Goal: Task Accomplishment & Management: Manage account settings

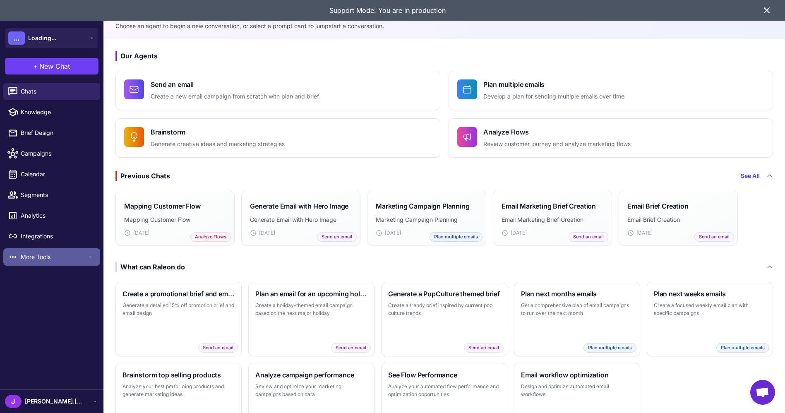
click at [60, 257] on span "More Tools" at bounding box center [54, 256] width 66 height 9
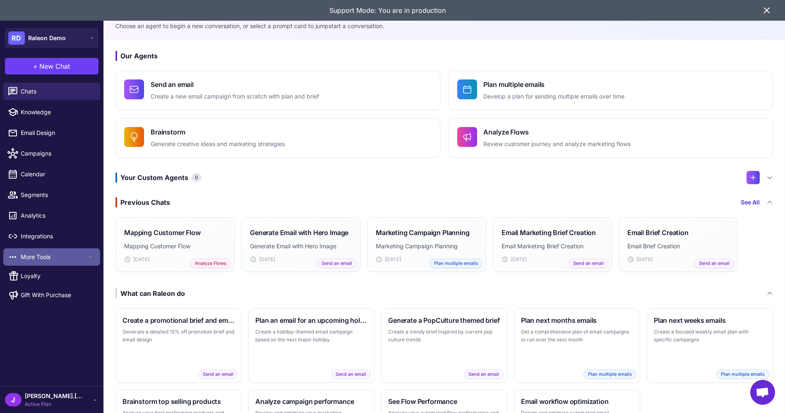
click at [61, 256] on span "More Tools" at bounding box center [54, 256] width 66 height 9
click at [89, 398] on div "J jason.dudley Active Plan" at bounding box center [51, 399] width 93 height 17
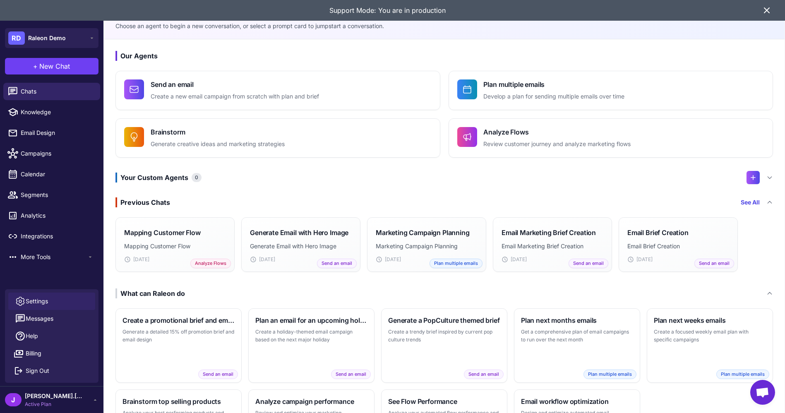
click at [40, 302] on span "Settings" at bounding box center [37, 301] width 22 height 9
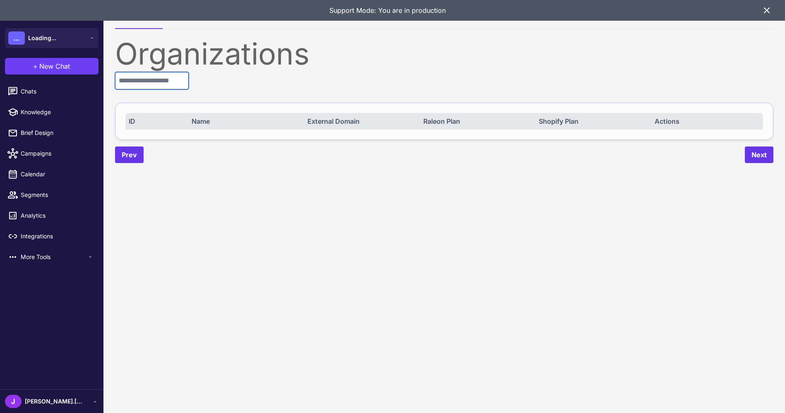
click at [150, 88] on input "text" at bounding box center [152, 80] width 74 height 17
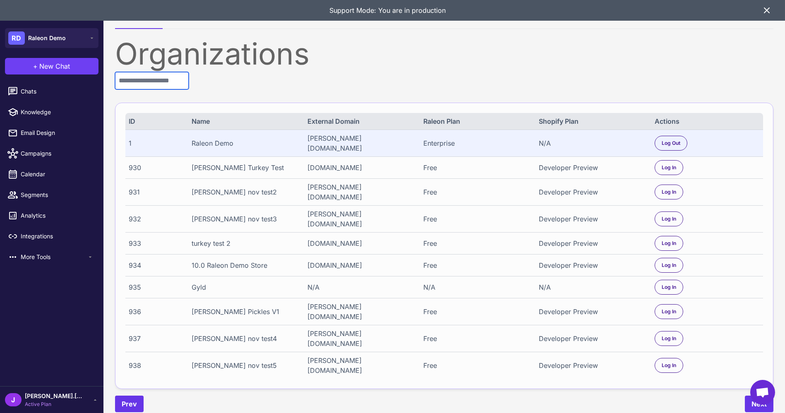
paste input "****"
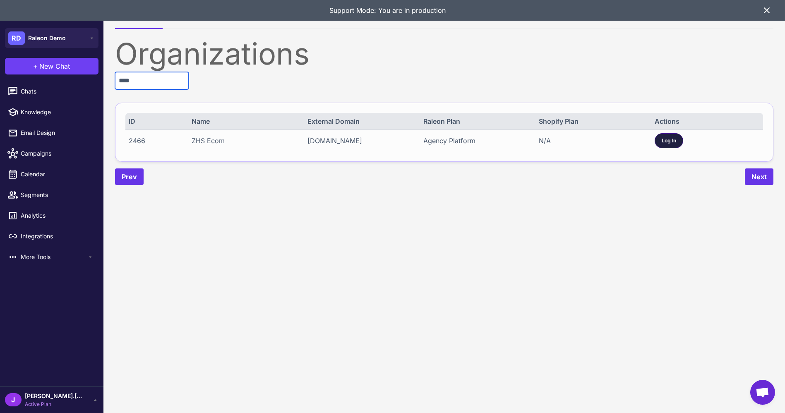
type input "****"
click at [671, 145] on div "Log In" at bounding box center [668, 140] width 29 height 15
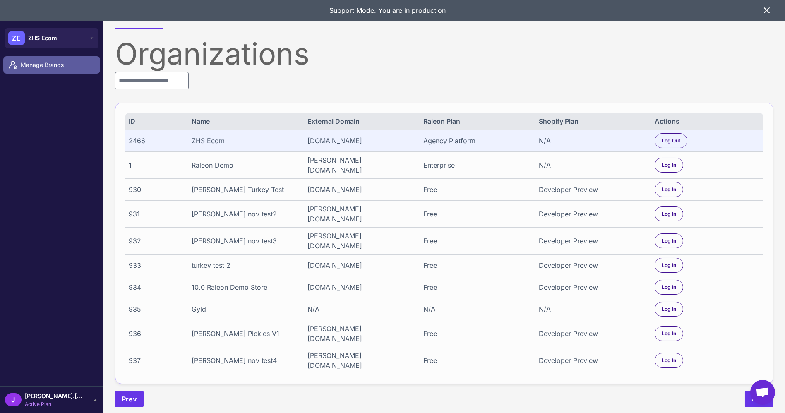
click at [39, 67] on span "Manage Brands" at bounding box center [57, 64] width 73 height 9
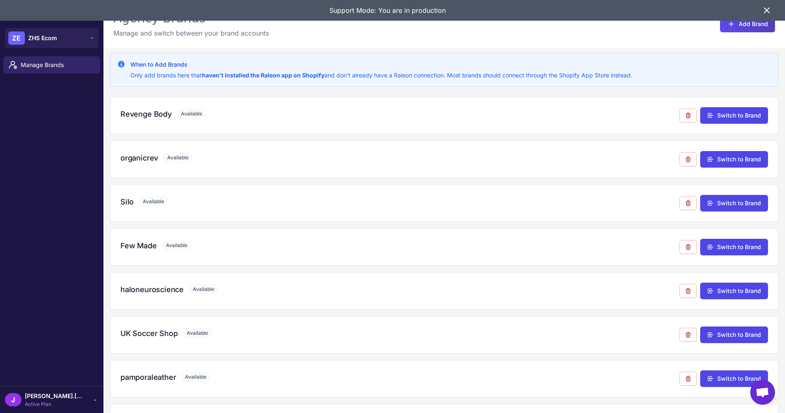
click at [97, 400] on icon at bounding box center [95, 399] width 7 height 7
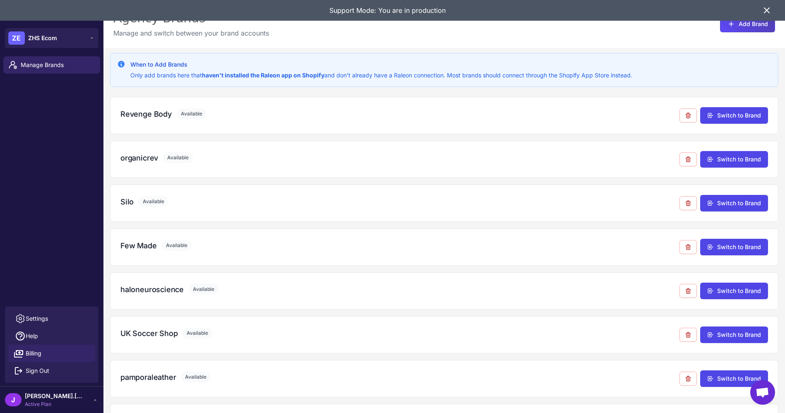
click at [36, 351] on span "Billing" at bounding box center [34, 353] width 16 height 9
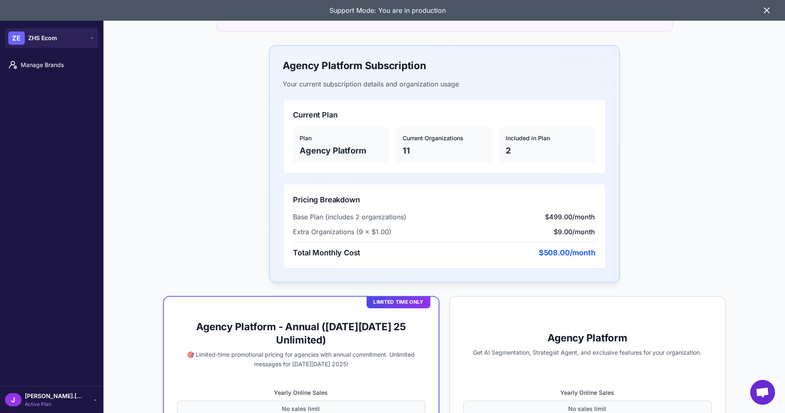
scroll to position [133, 0]
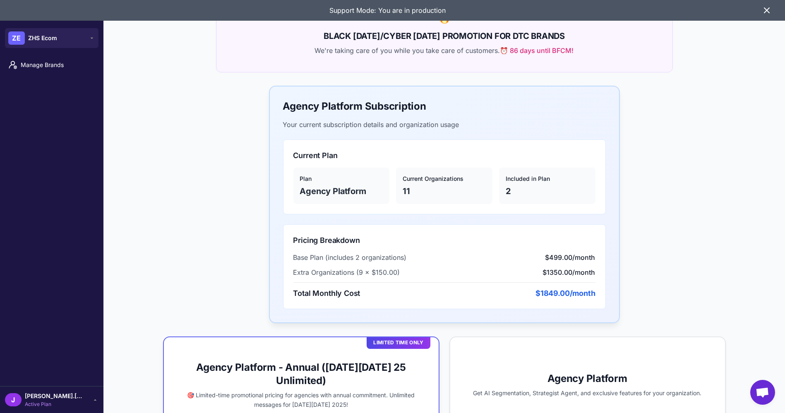
scroll to position [96, 0]
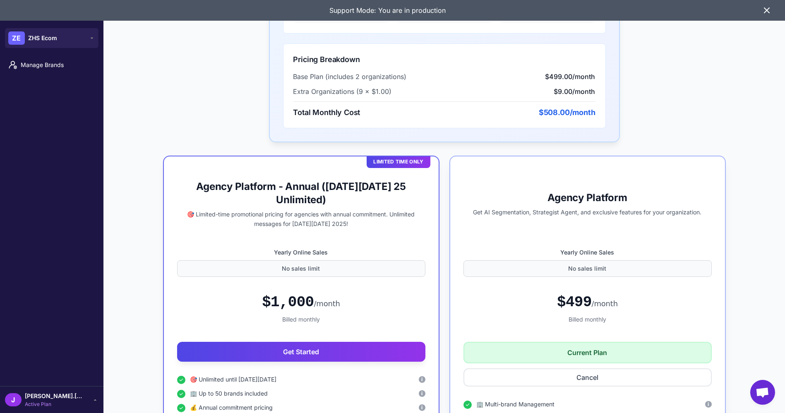
scroll to position [266, 0]
